Goal: Transaction & Acquisition: Purchase product/service

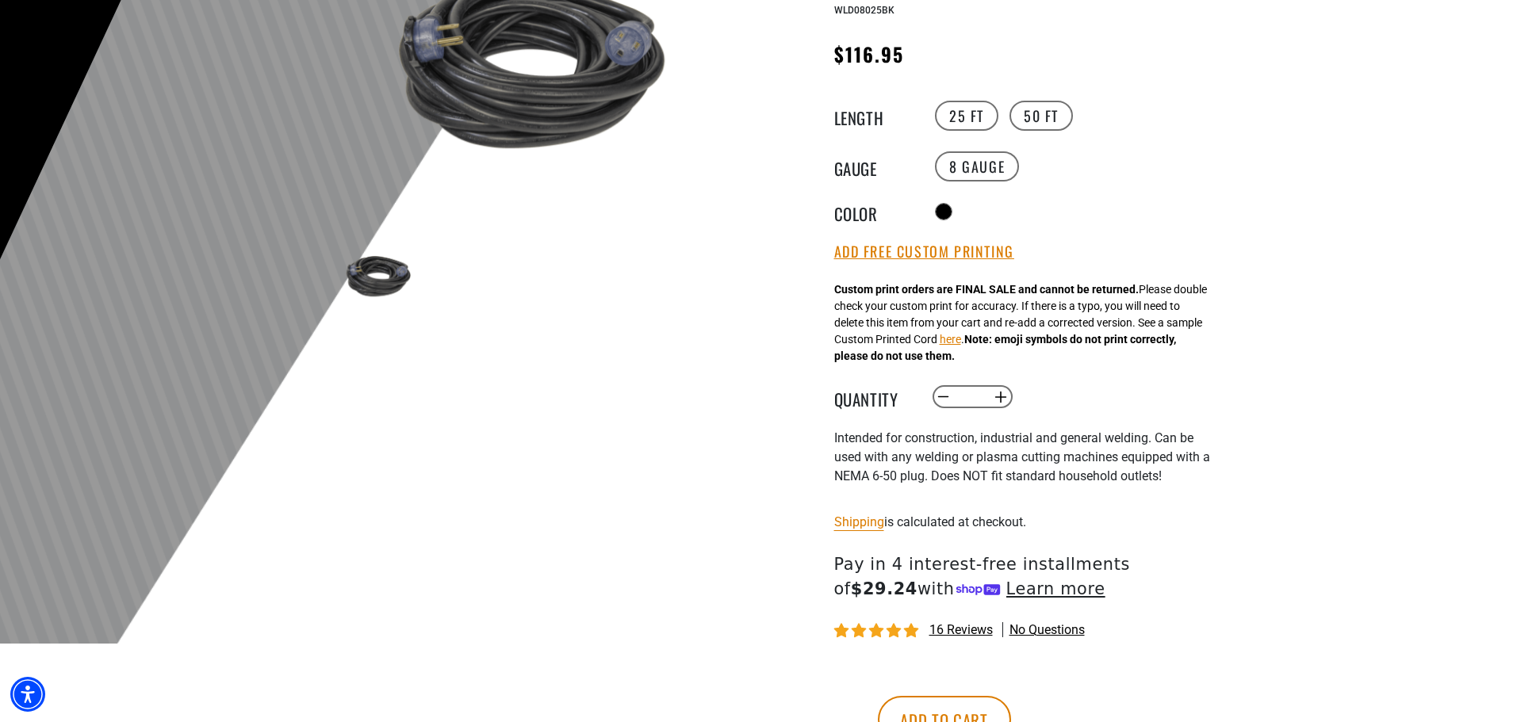
scroll to position [396, 0]
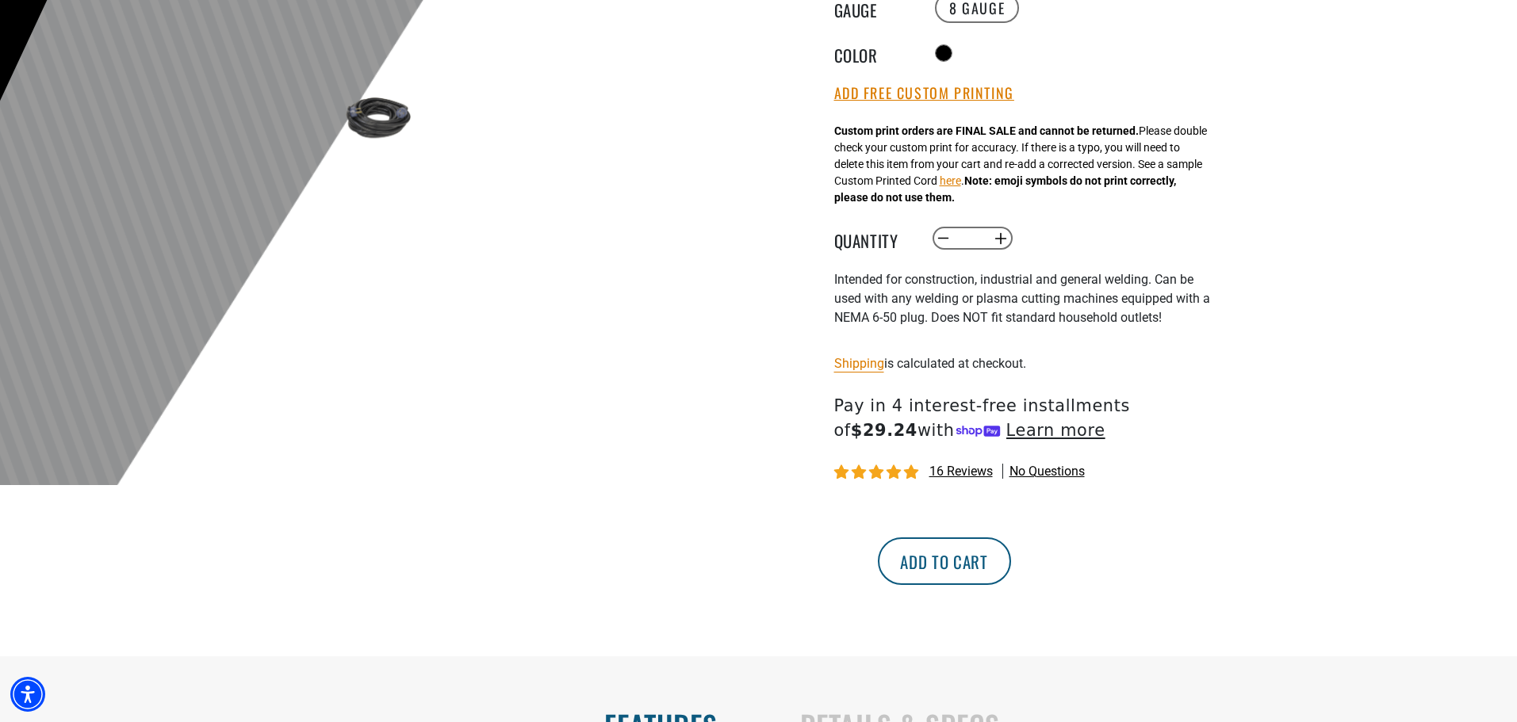
click at [1011, 557] on button "Add to cart" at bounding box center [944, 562] width 133 height 48
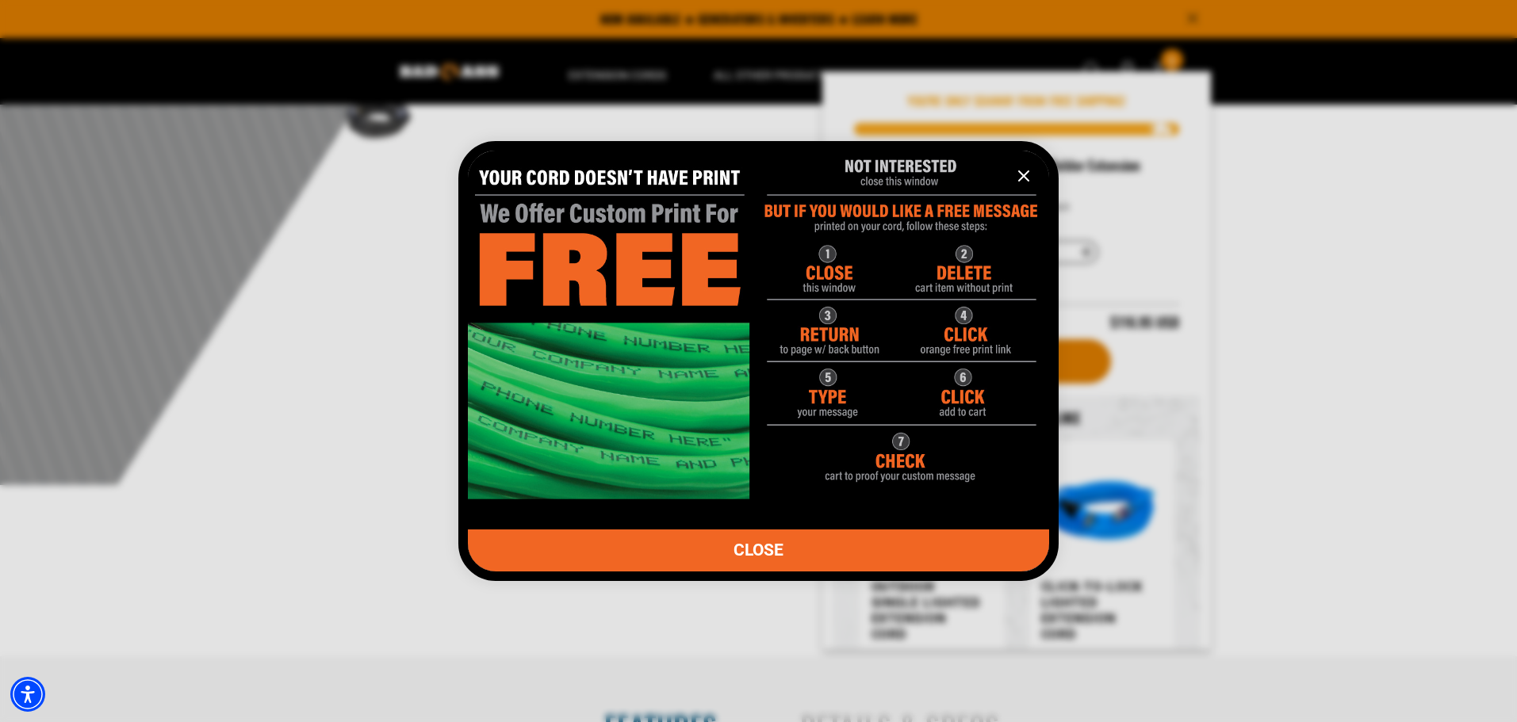
click at [979, 323] on img "information" at bounding box center [758, 317] width 581 height 363
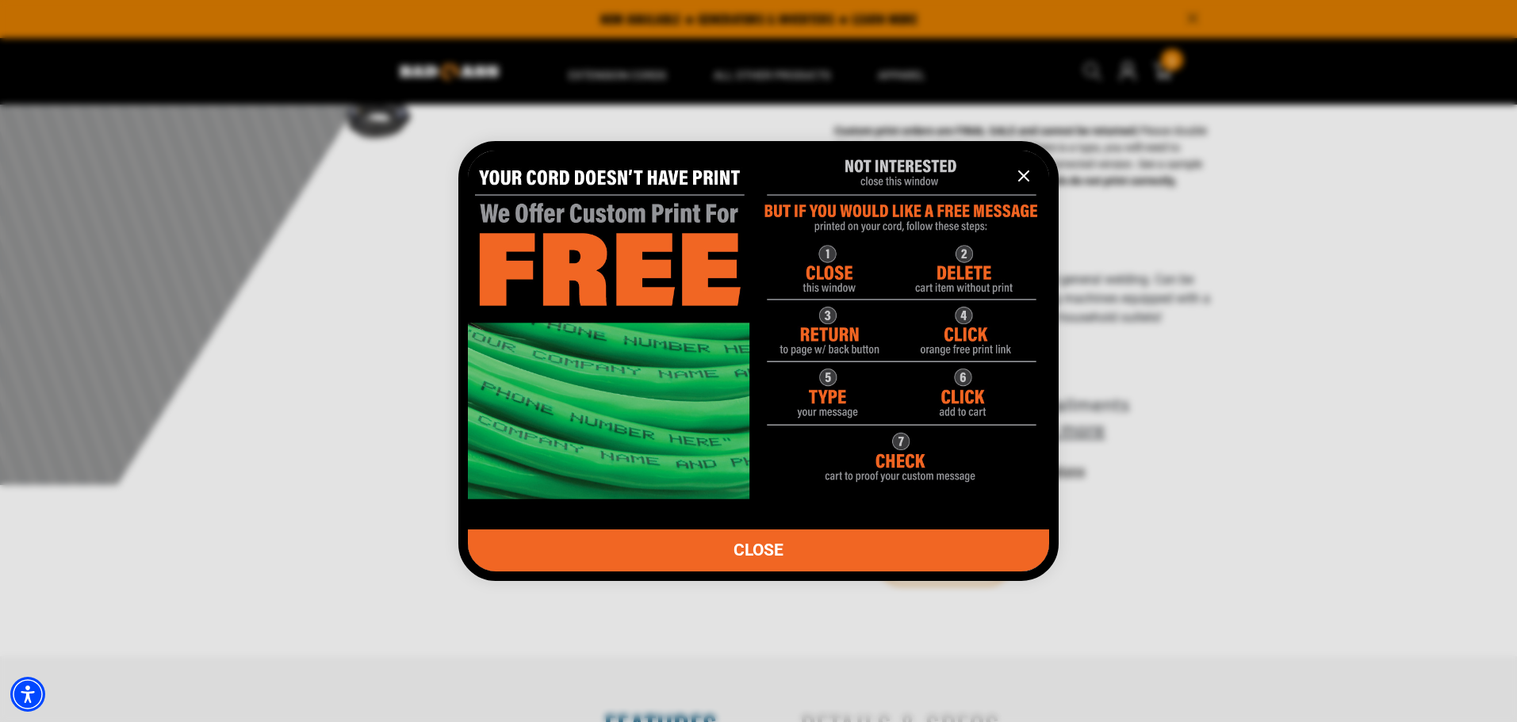
click at [802, 554] on link "CLOSE" at bounding box center [758, 551] width 581 height 42
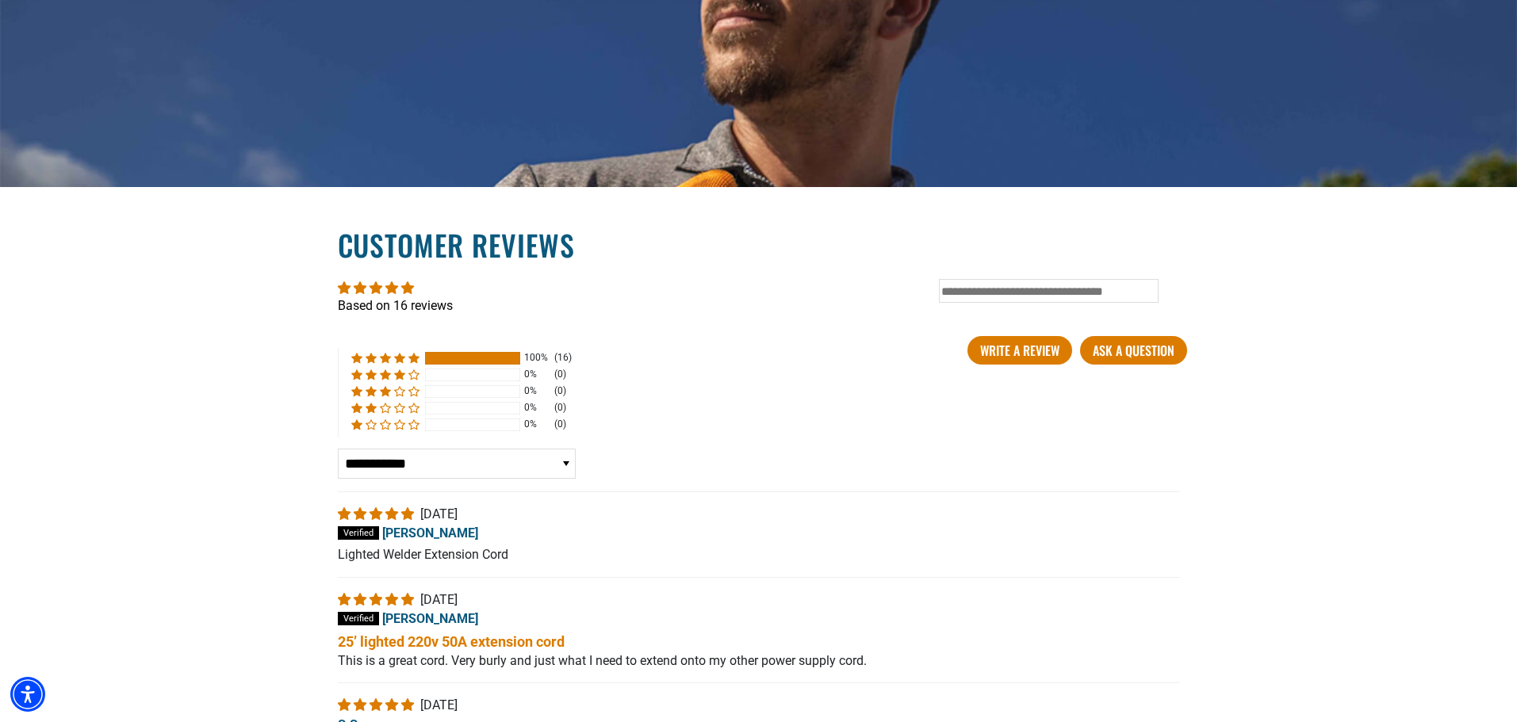
scroll to position [2538, 0]
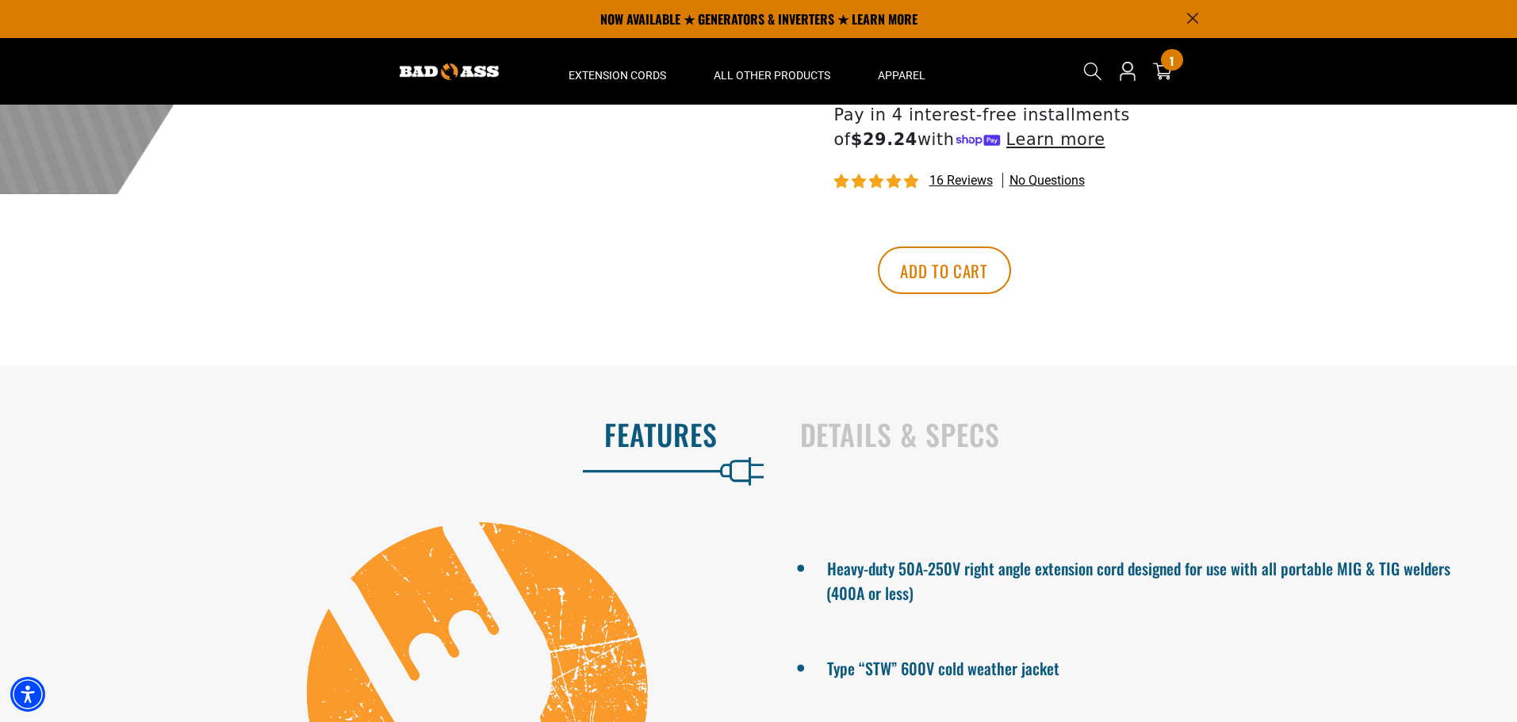
drag, startPoint x: 1136, startPoint y: 601, endPoint x: 1135, endPoint y: 458, distance: 143.5
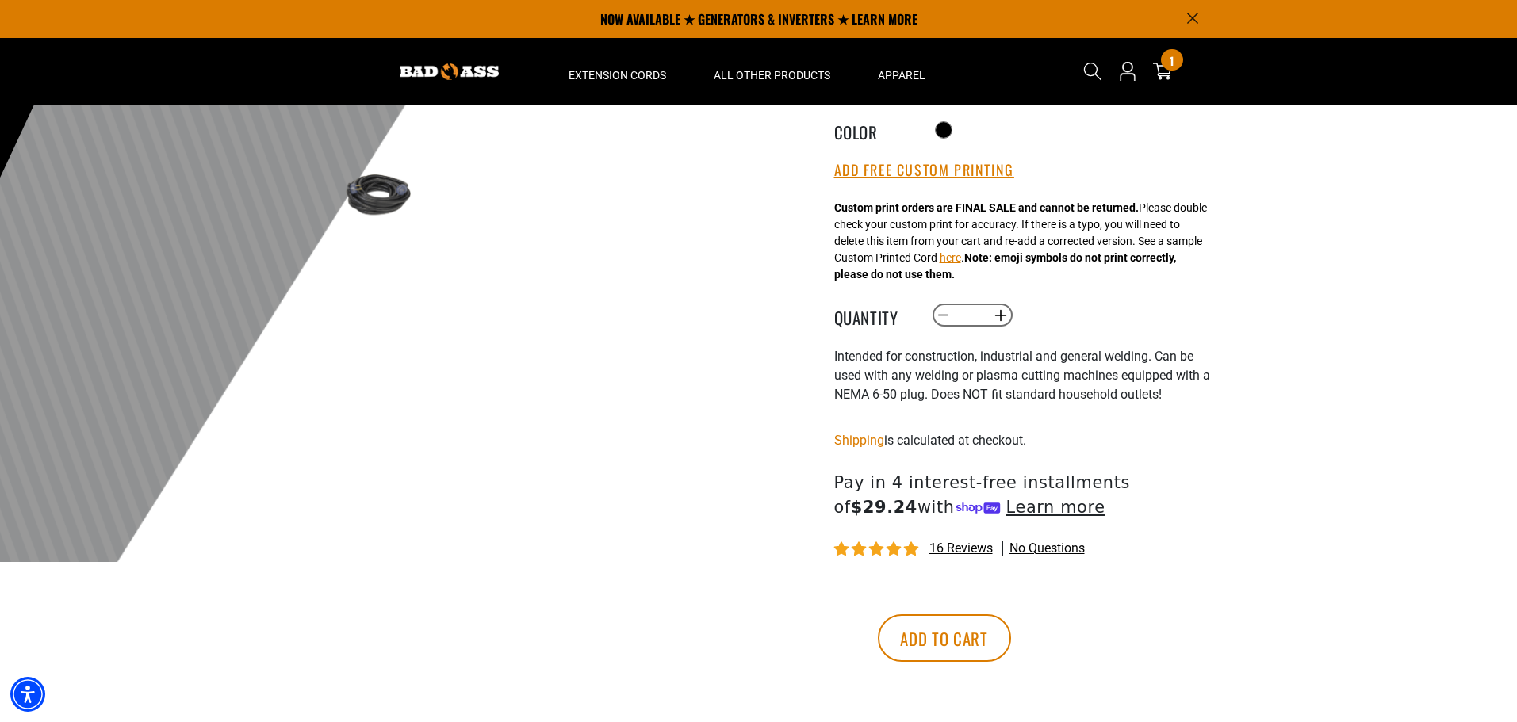
scroll to position [316, 0]
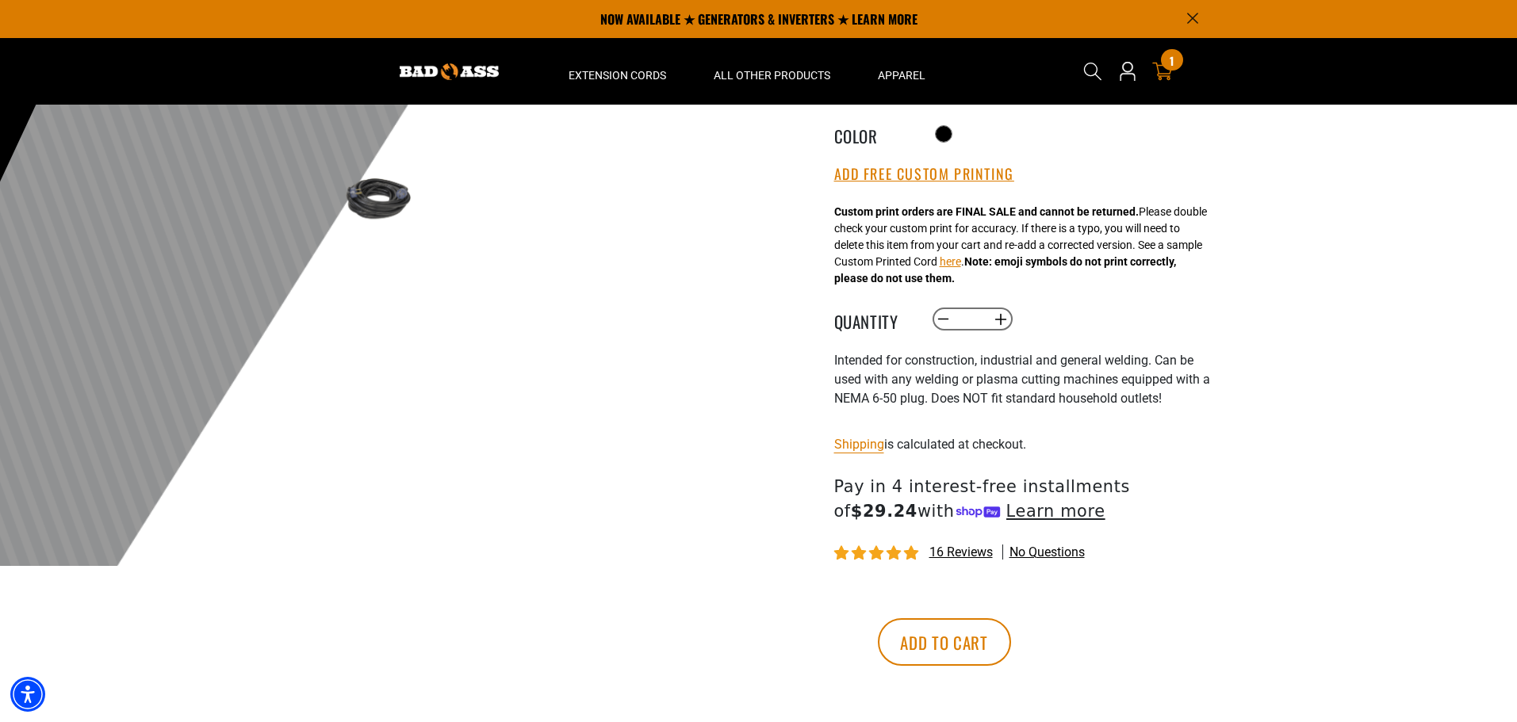
click at [1160, 67] on icon "cart" at bounding box center [1162, 71] width 21 height 21
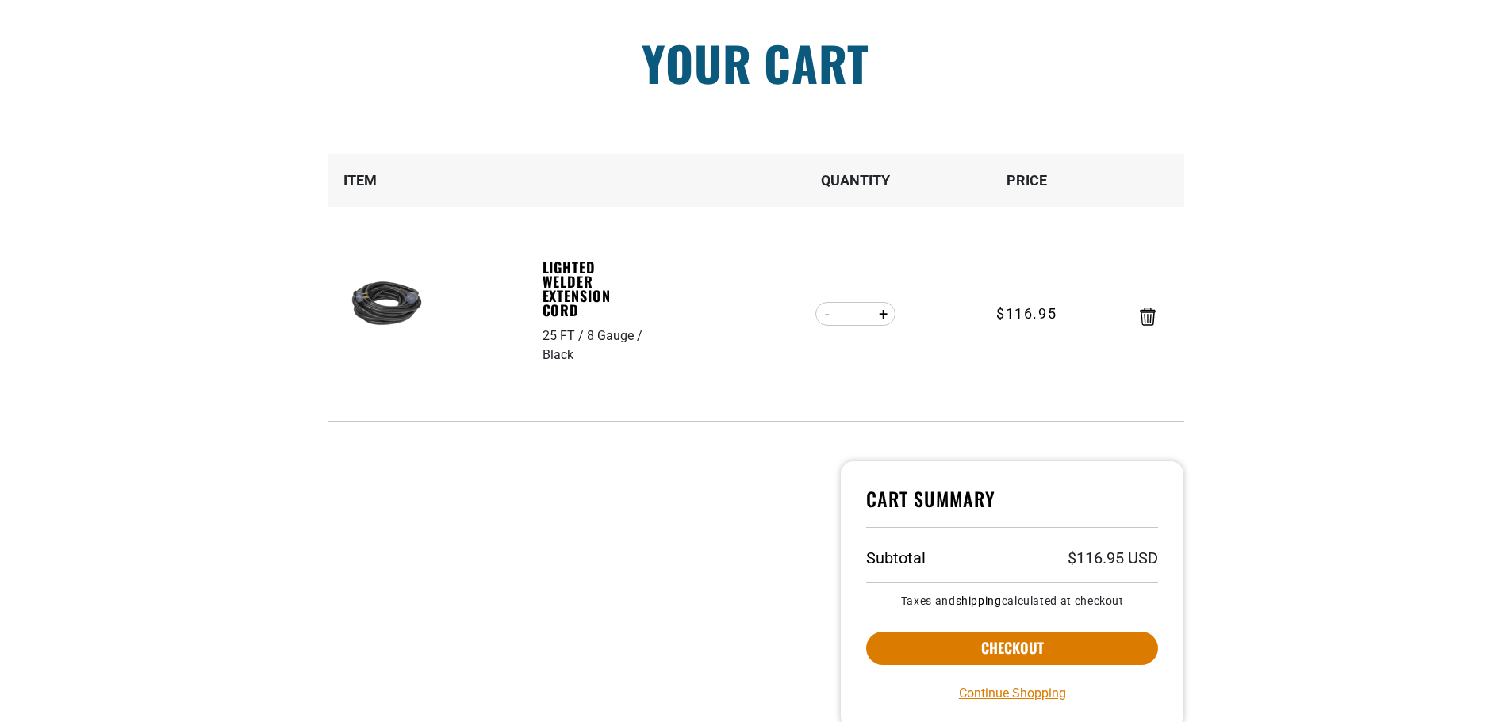
scroll to position [317, 0]
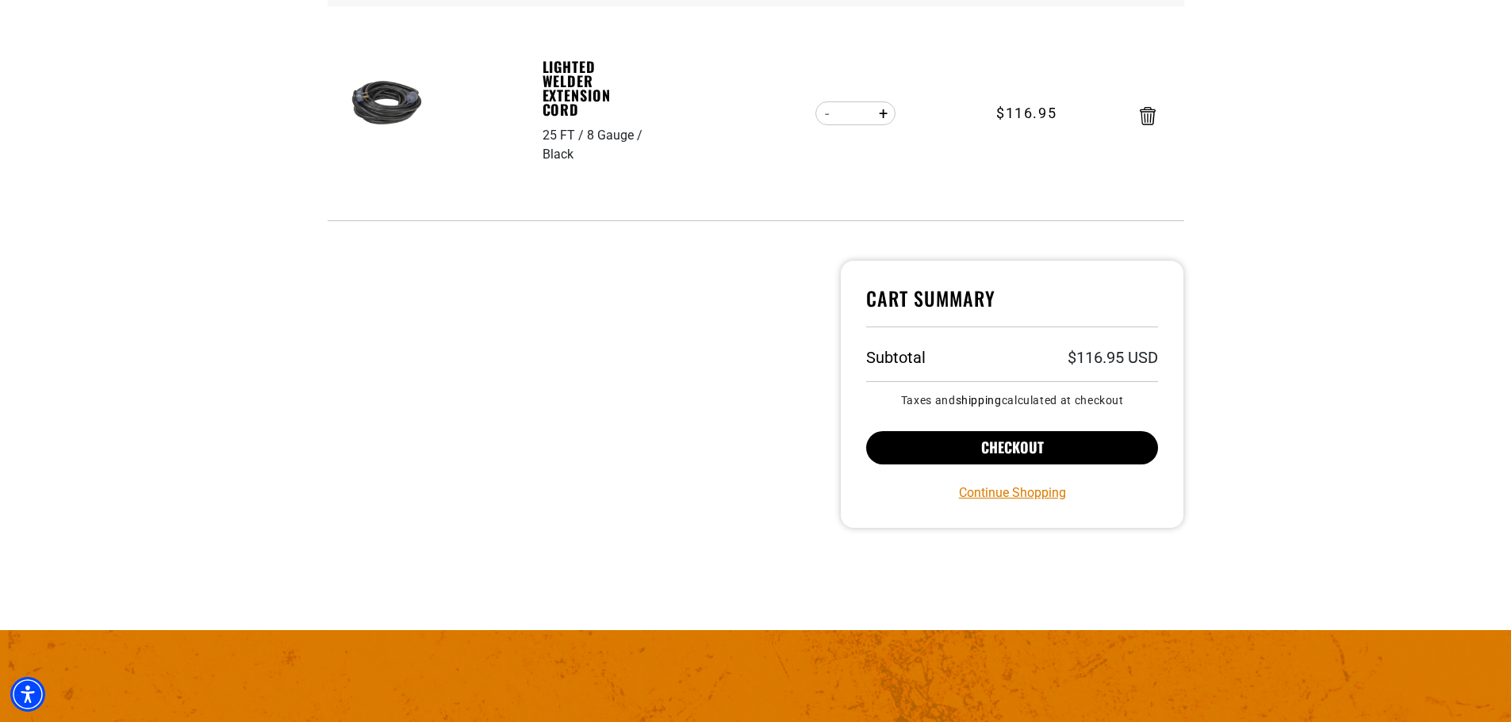
click at [993, 454] on button "Checkout" at bounding box center [1012, 447] width 293 height 33
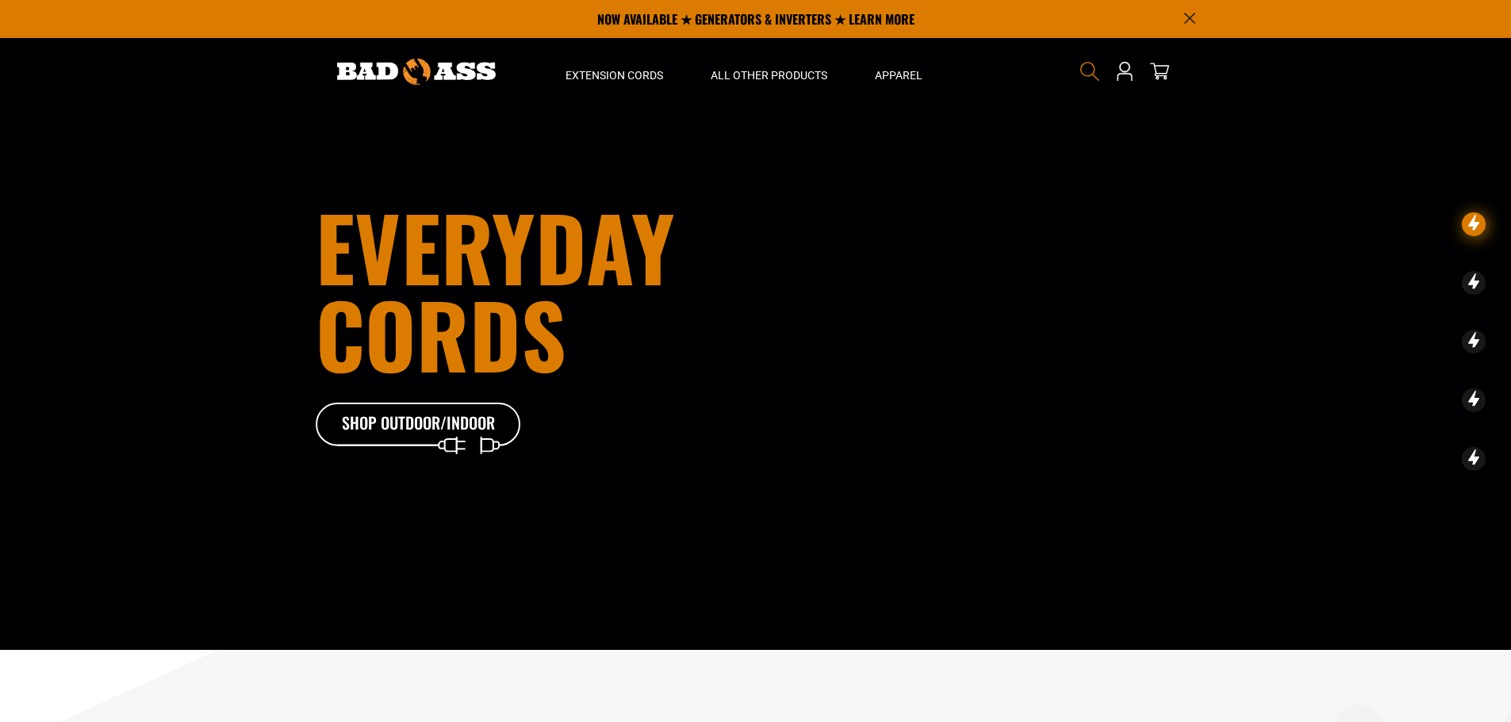
click at [1084, 72] on icon "Search" at bounding box center [1089, 71] width 21 height 21
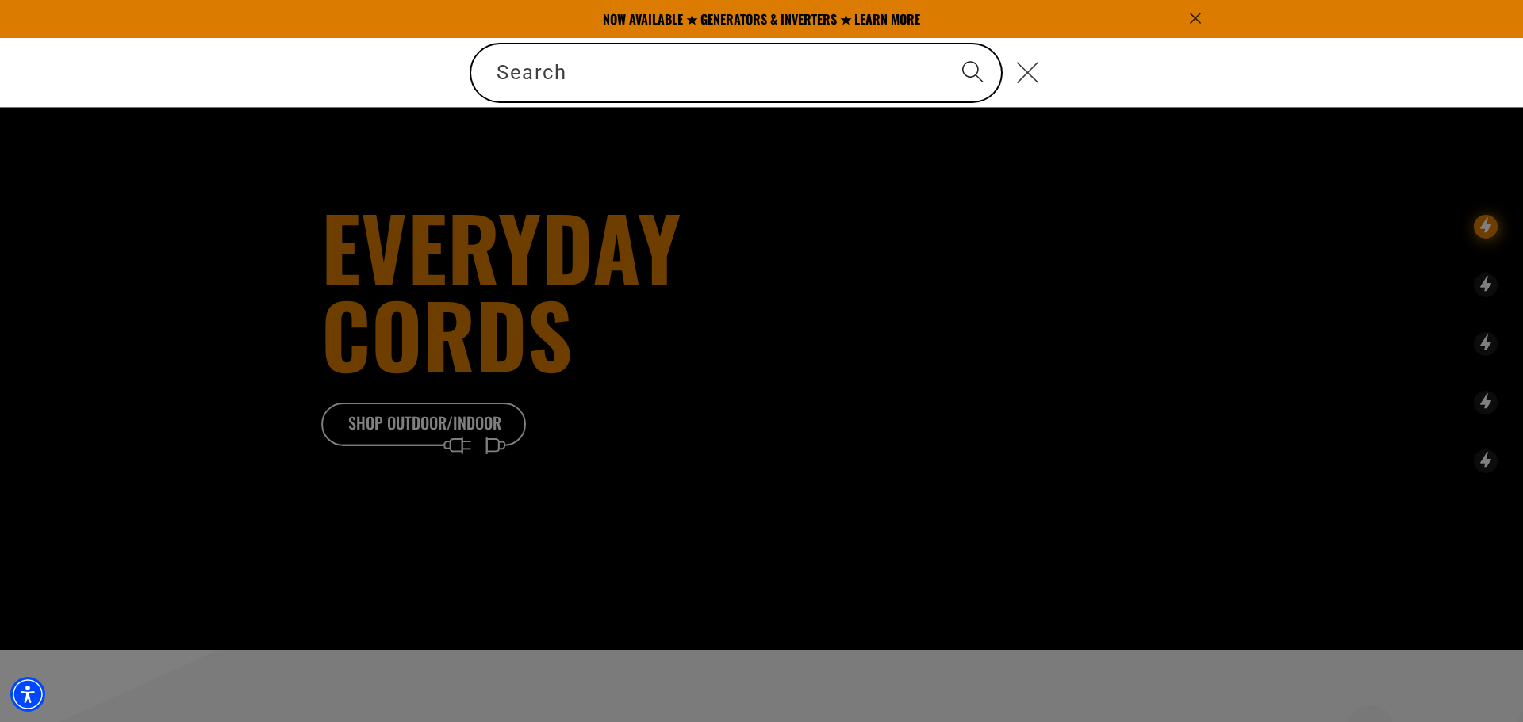
click at [1027, 71] on icon "Close" at bounding box center [1027, 72] width 23 height 23
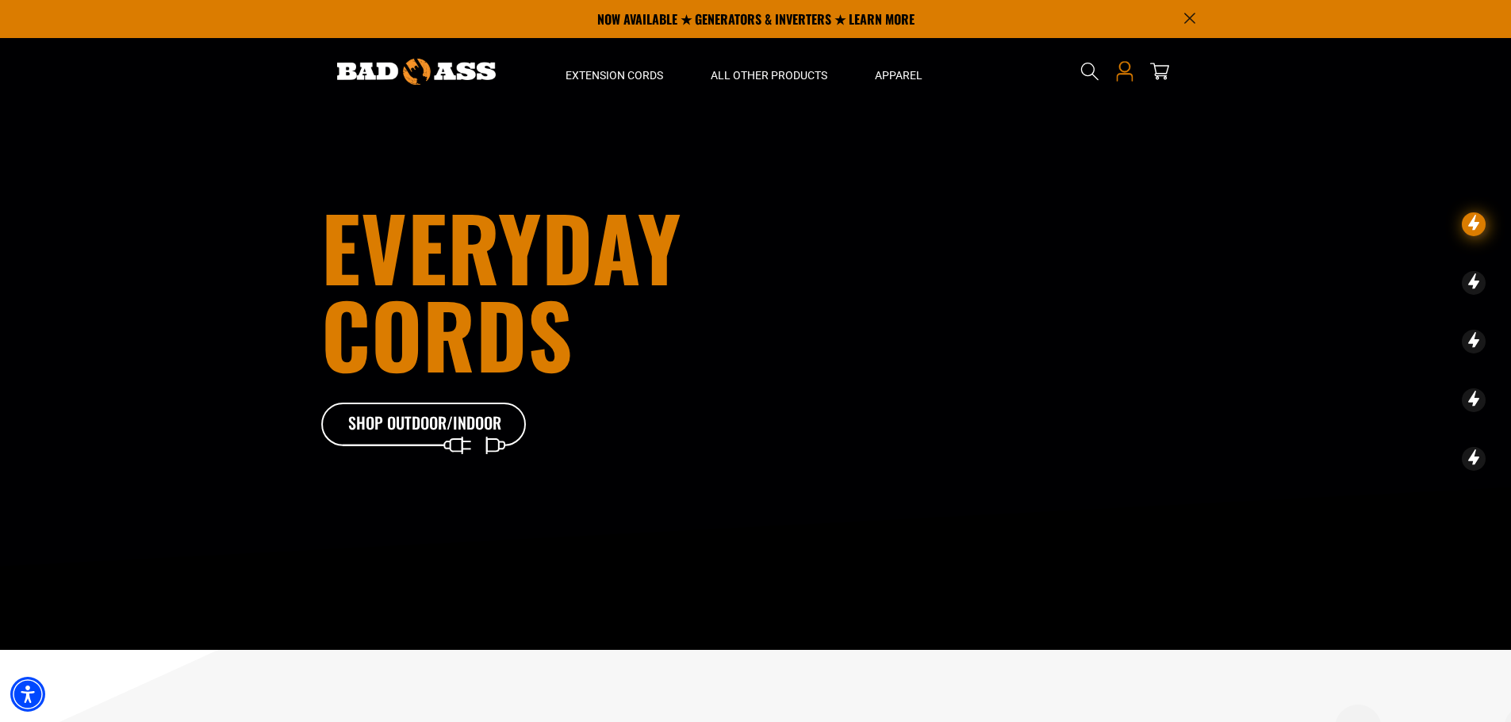
click at [1124, 67] on icon "Open this option" at bounding box center [1124, 71] width 21 height 21
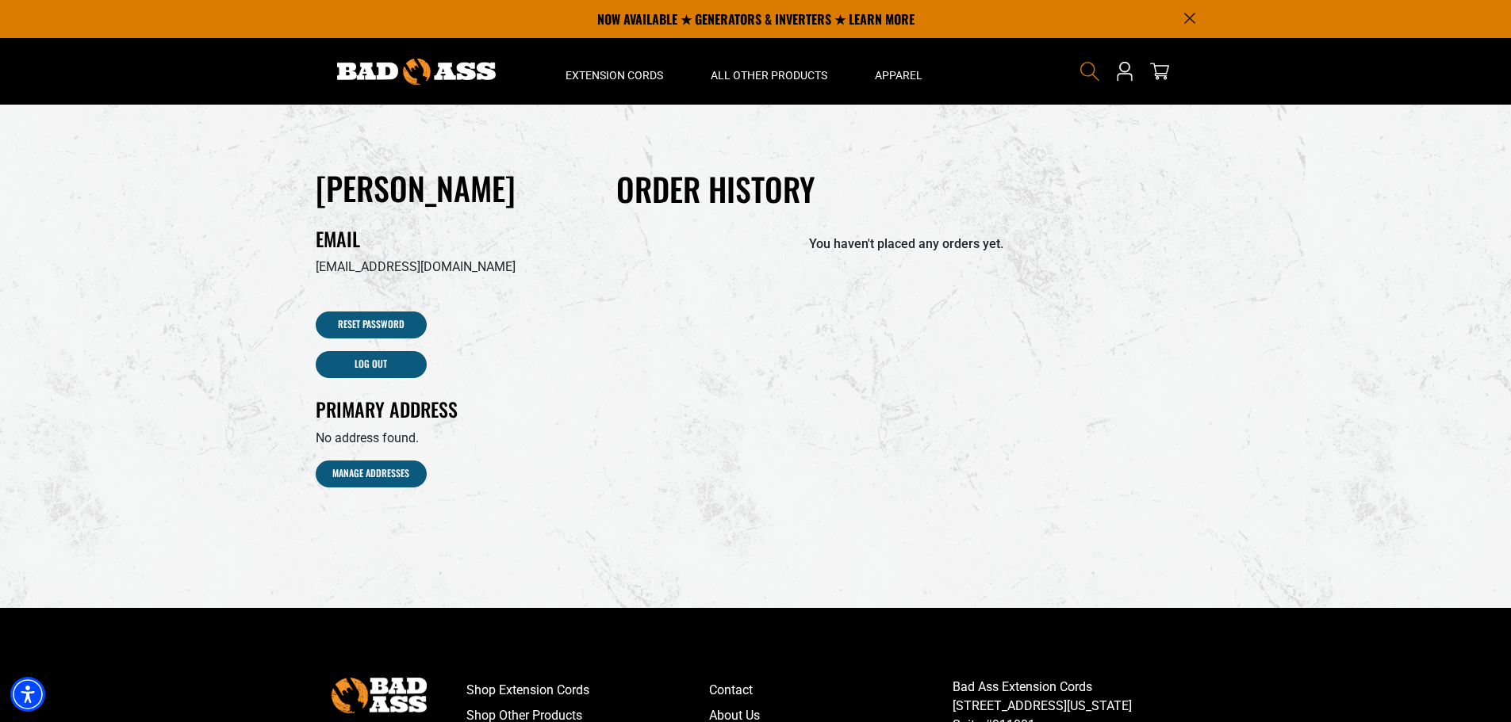
click at [1091, 61] on icon "Search" at bounding box center [1089, 71] width 21 height 21
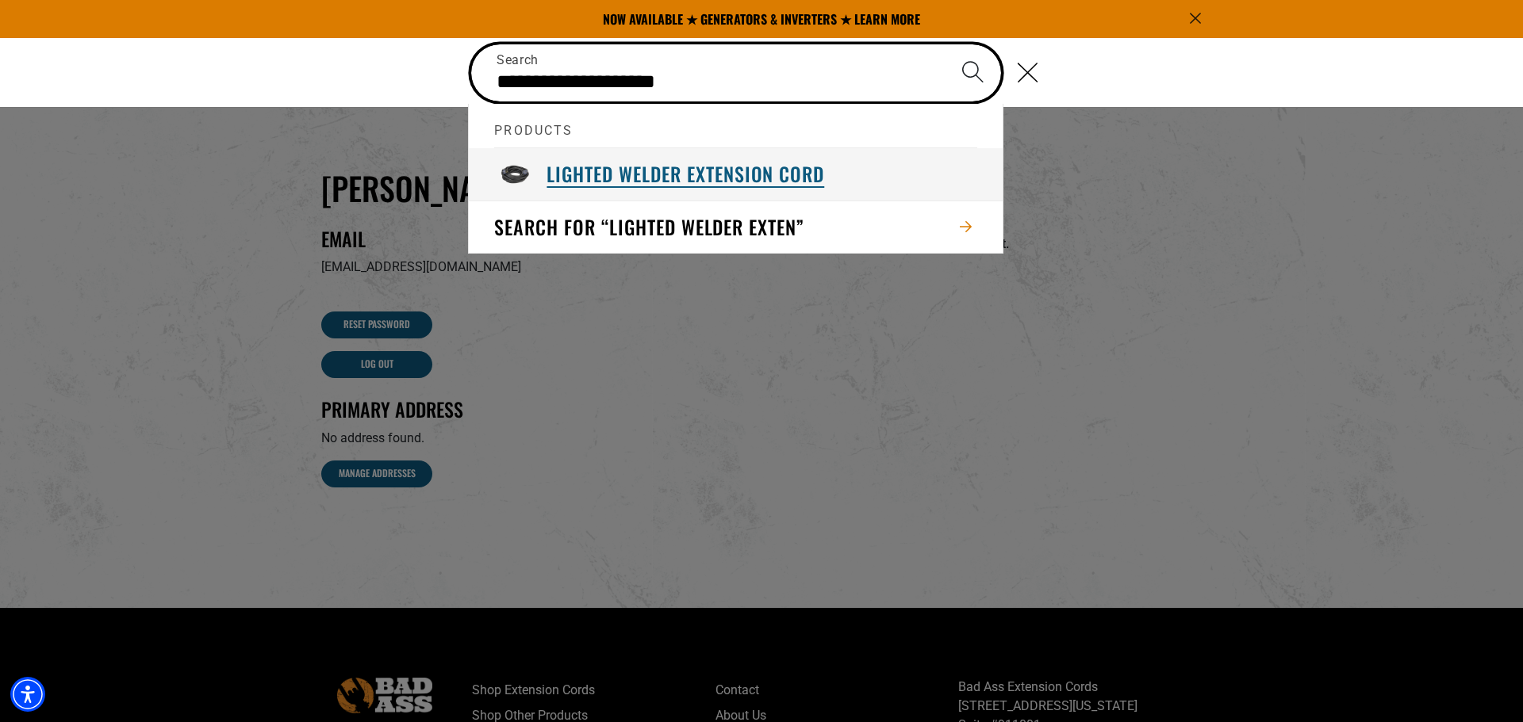
type input "**********"
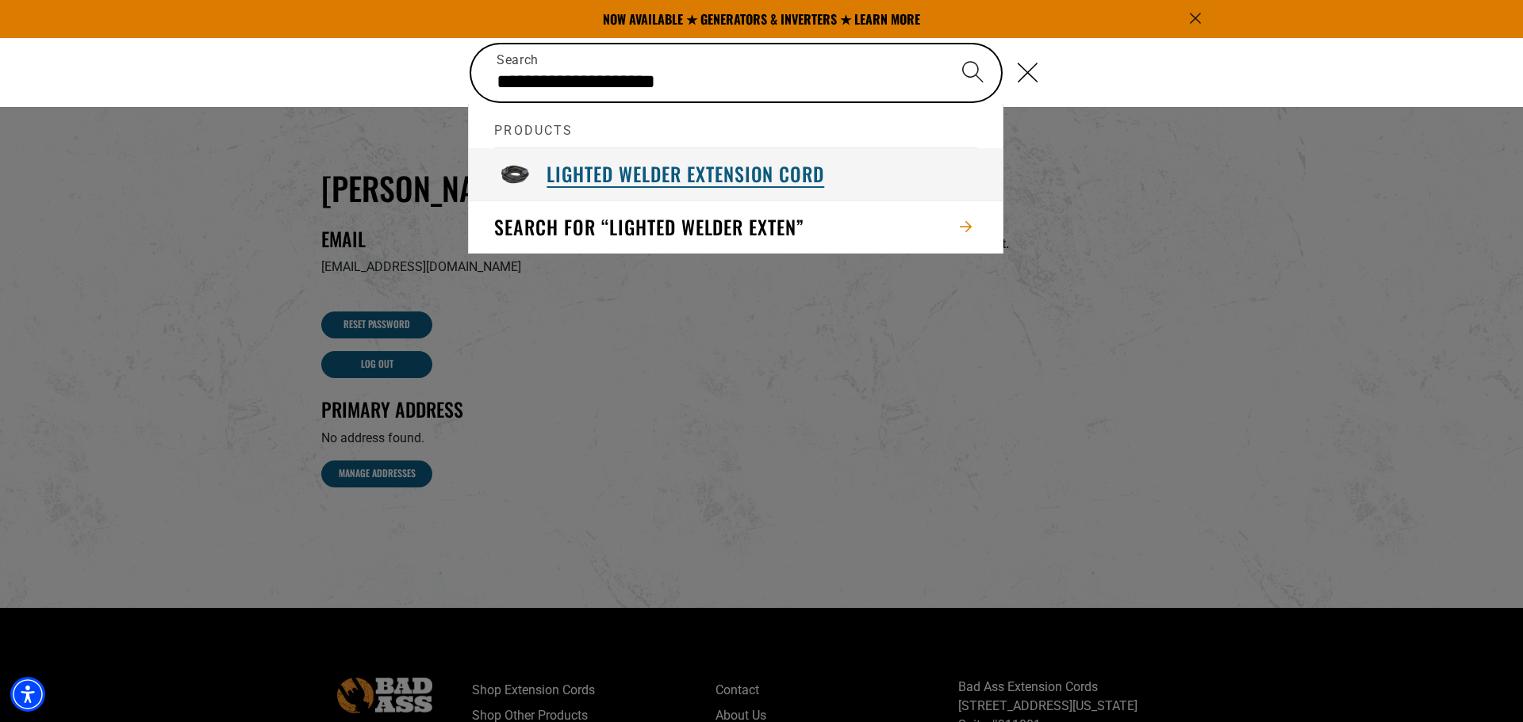
click at [760, 165] on h3 "Lighted Welder Extension Cord" at bounding box center [685, 174] width 278 height 25
